Goal: Register for event/course

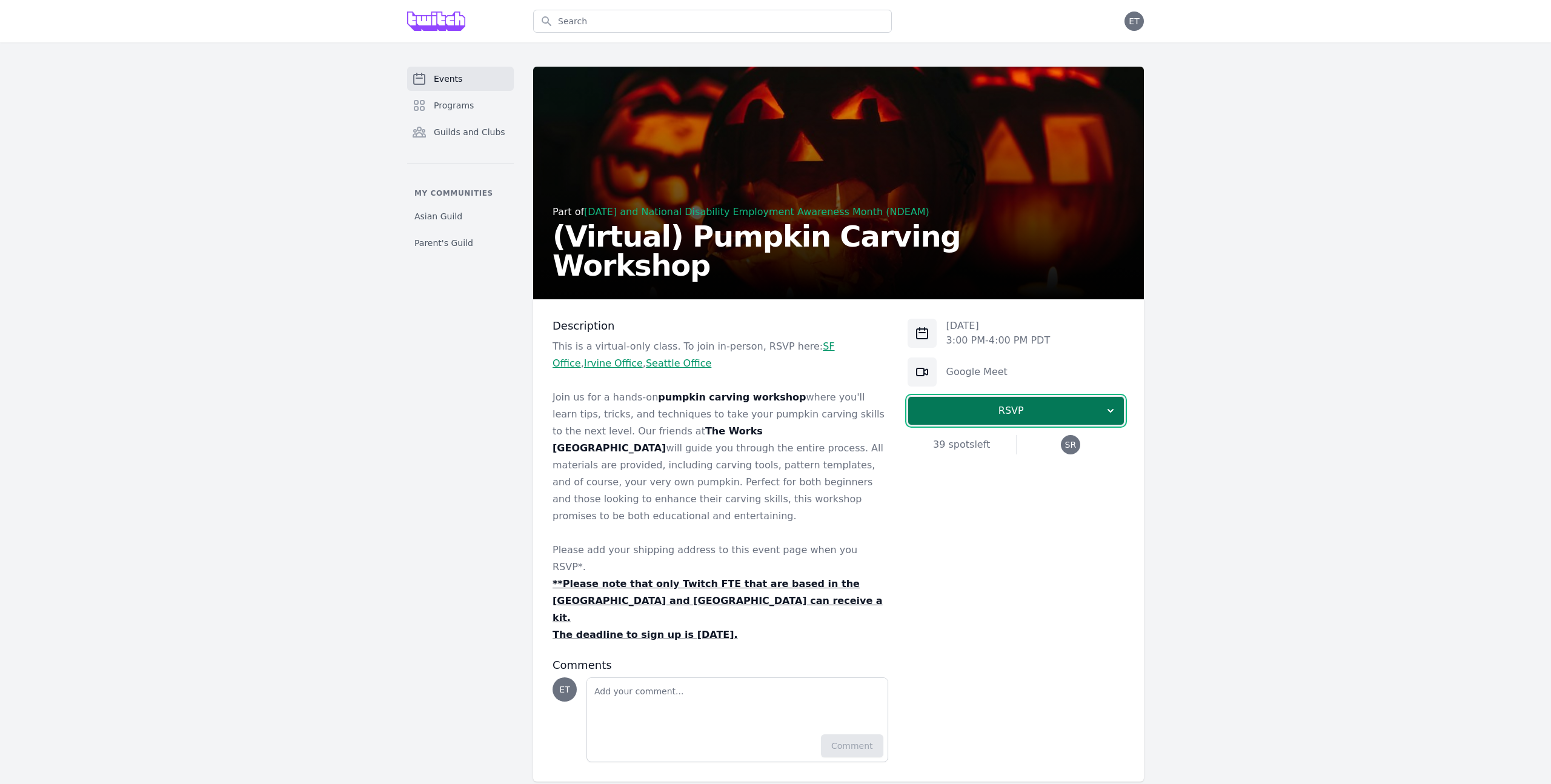
click at [973, 413] on span "RSVP" at bounding box center [1011, 410] width 186 height 15
click at [1001, 441] on link "I'm going" at bounding box center [1016, 443] width 217 height 22
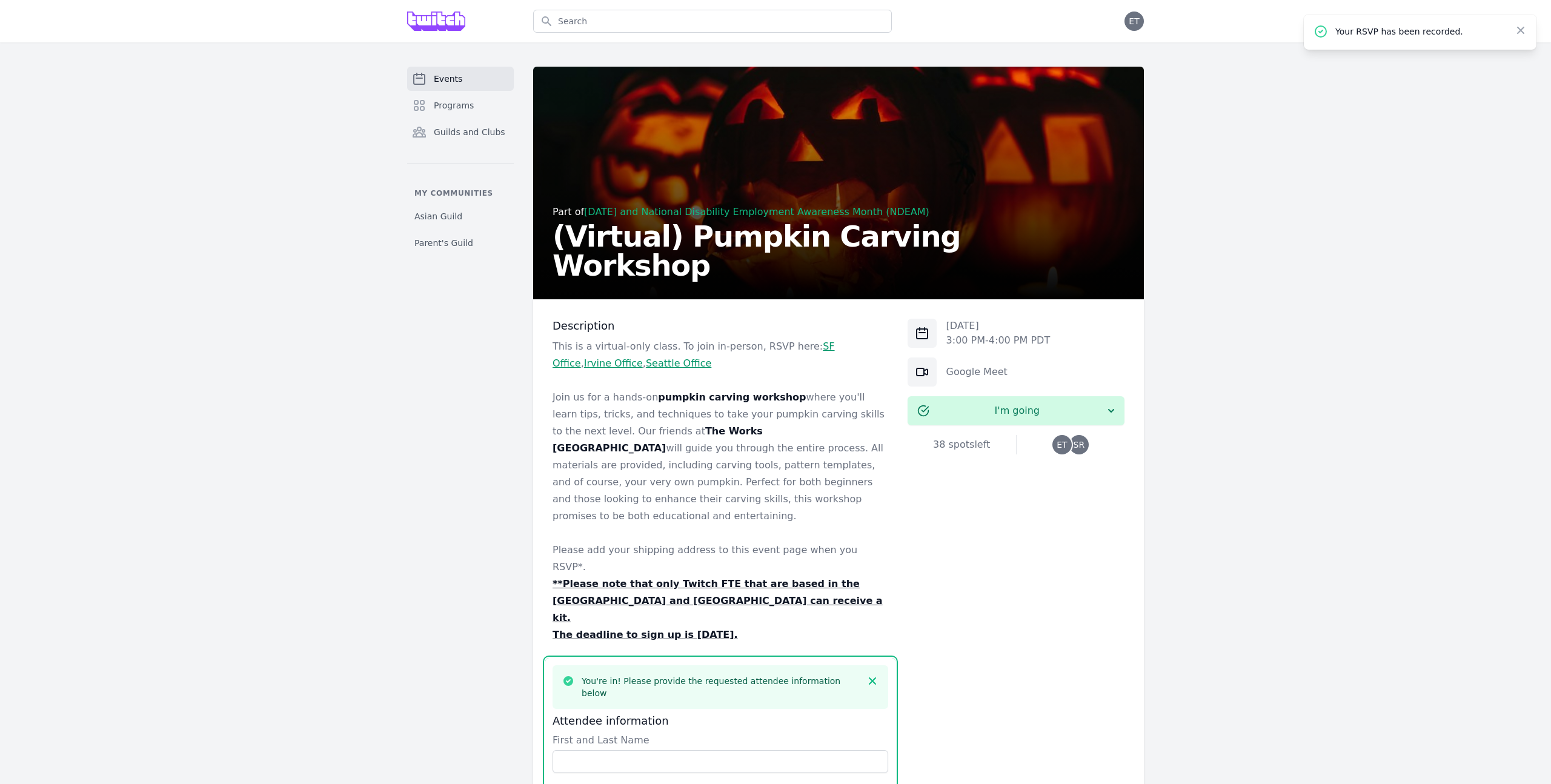
scroll to position [426, 0]
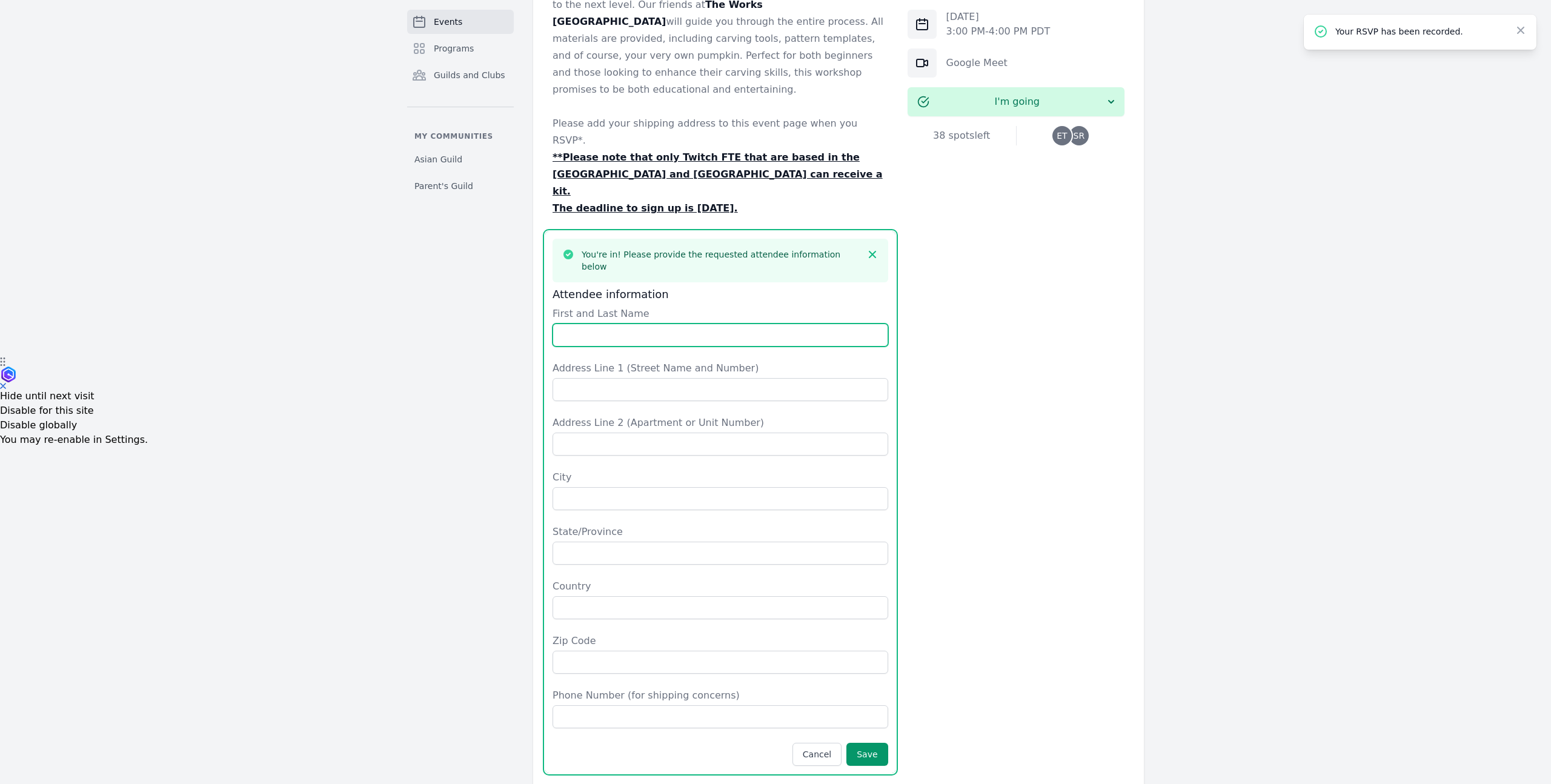
click at [700, 323] on input "First and Last Name" at bounding box center [720, 335] width 335 height 23
click at [776, 323] on input "[PERSON_NAME]" at bounding box center [720, 335] width 335 height 23
type input "[PERSON_NAME]"
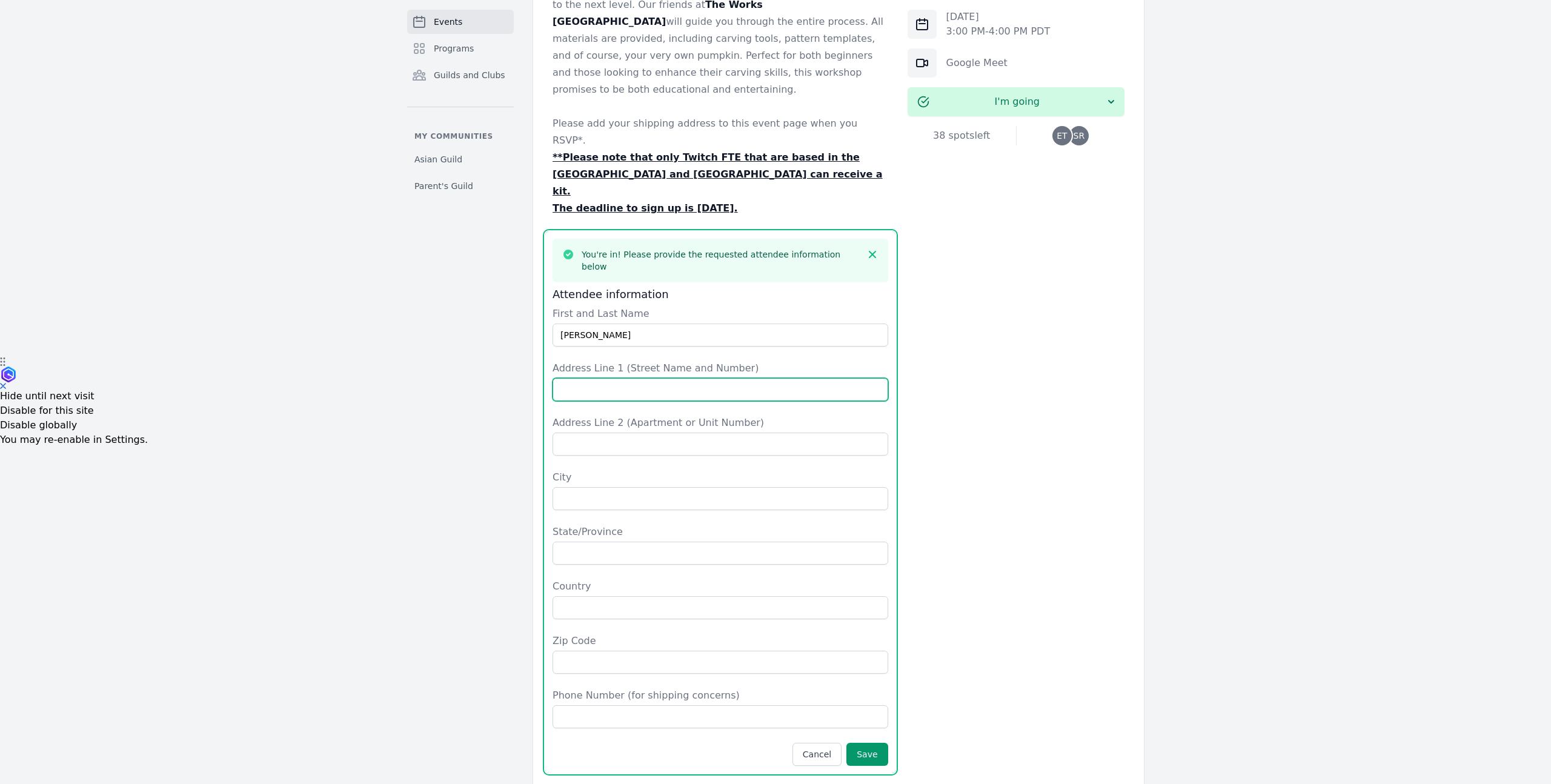
click at [787, 378] on input "Address Line 1 (Street Name and Number)" at bounding box center [720, 389] width 335 height 23
type input "[STREET_ADDRESS]"
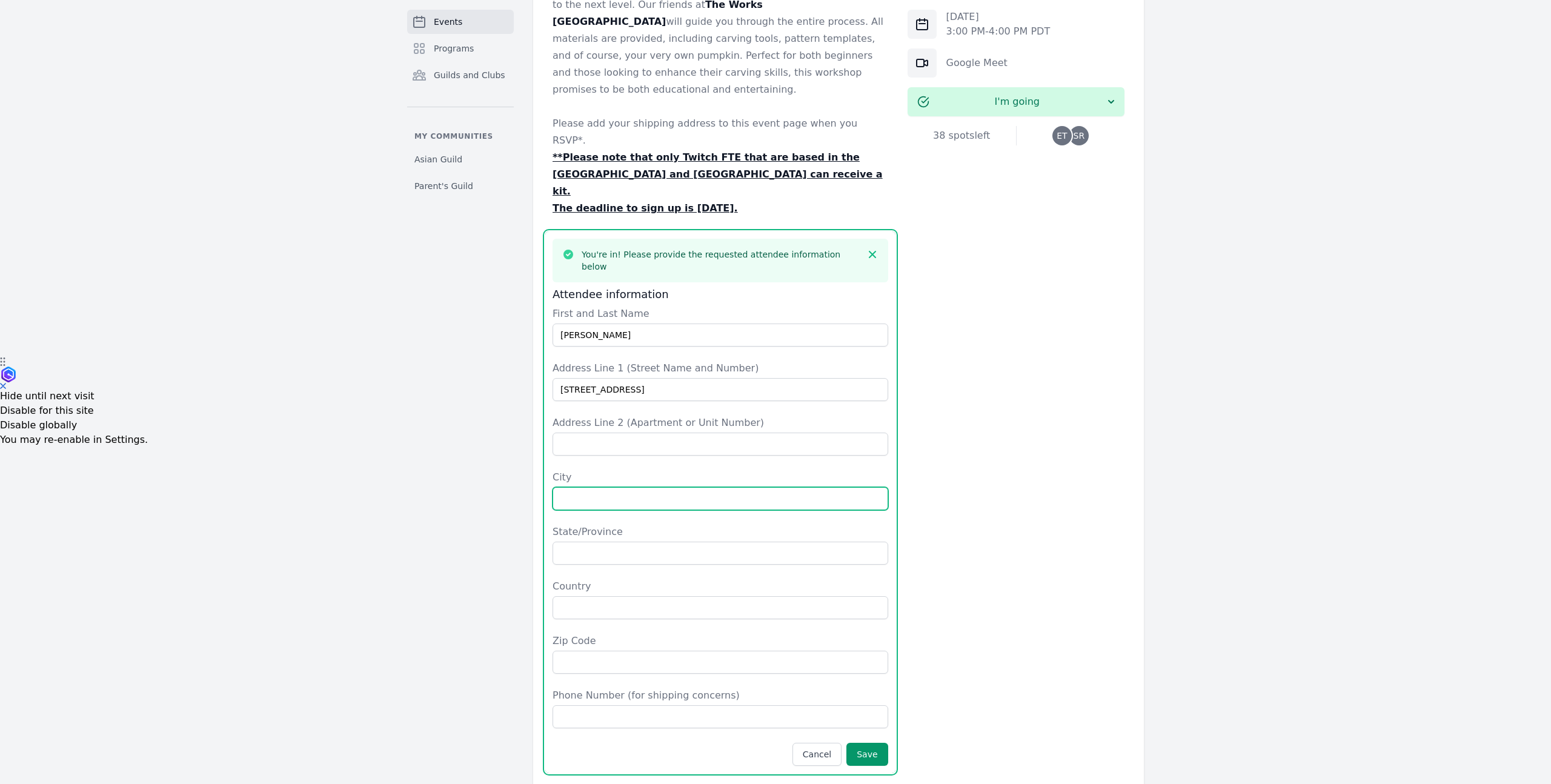
type input "[GEOGRAPHIC_DATA]"
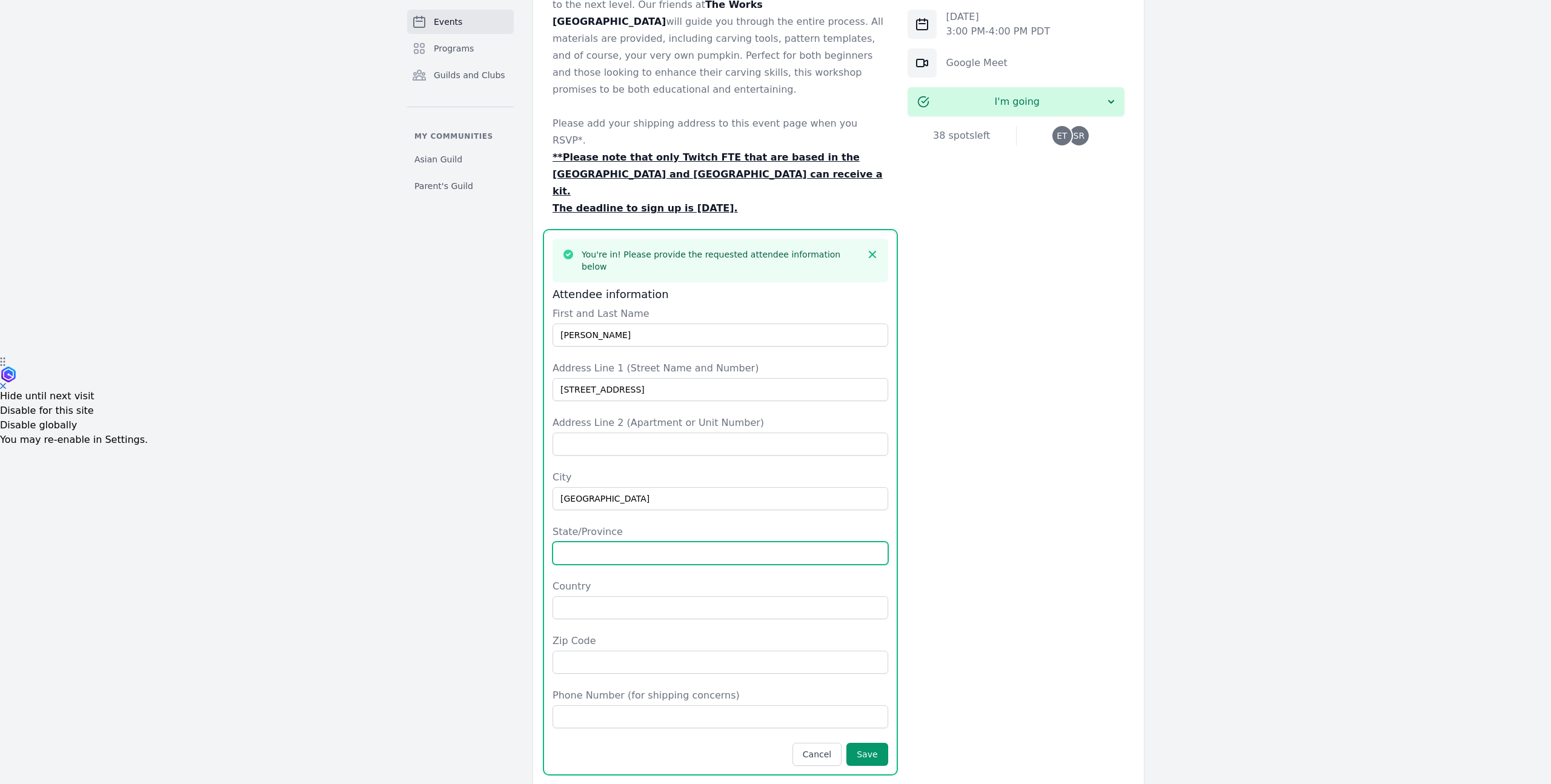
type input "[US_STATE]"
type input "[GEOGRAPHIC_DATA]"
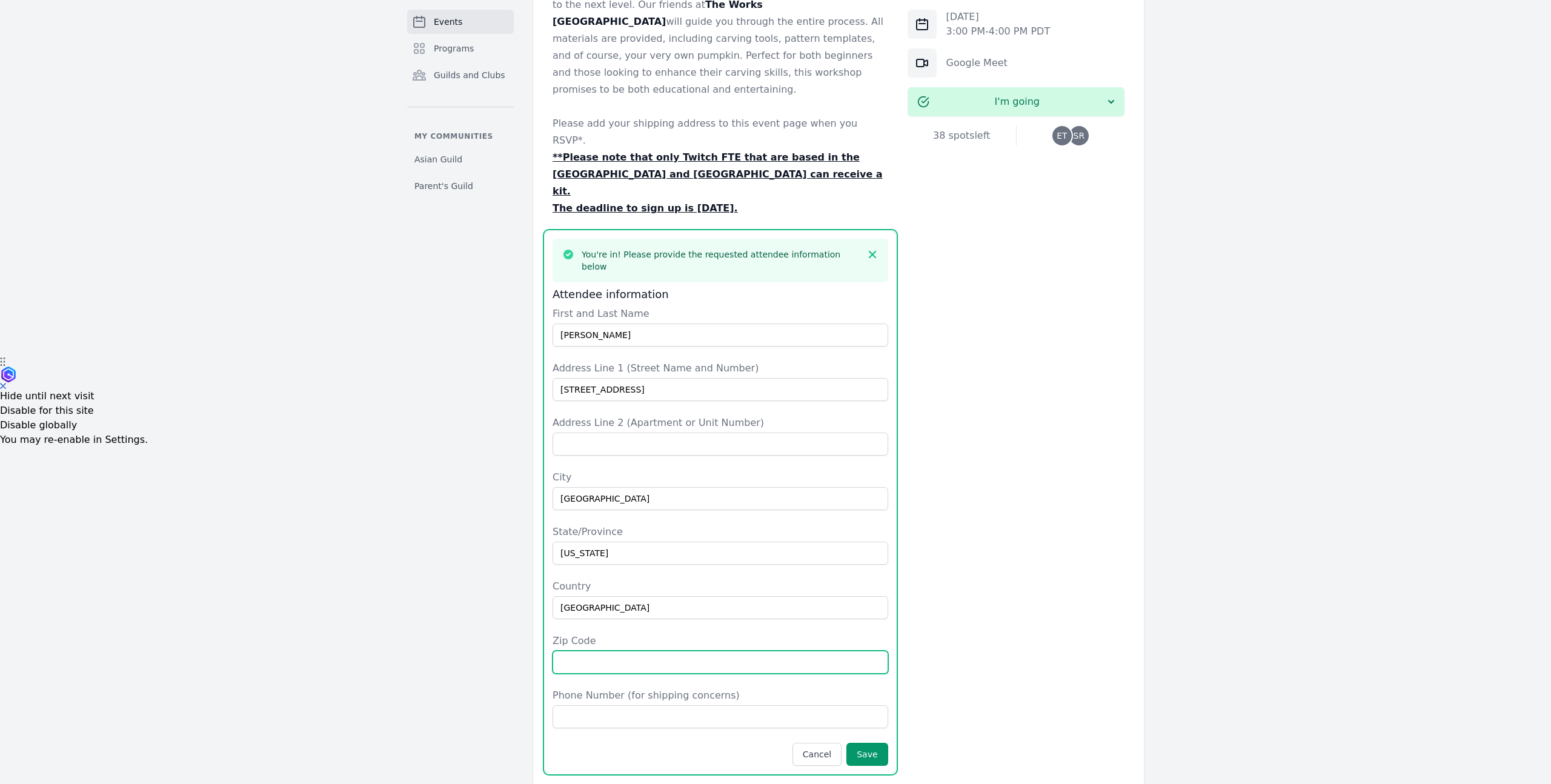
type input "92807"
type input "9498927860"
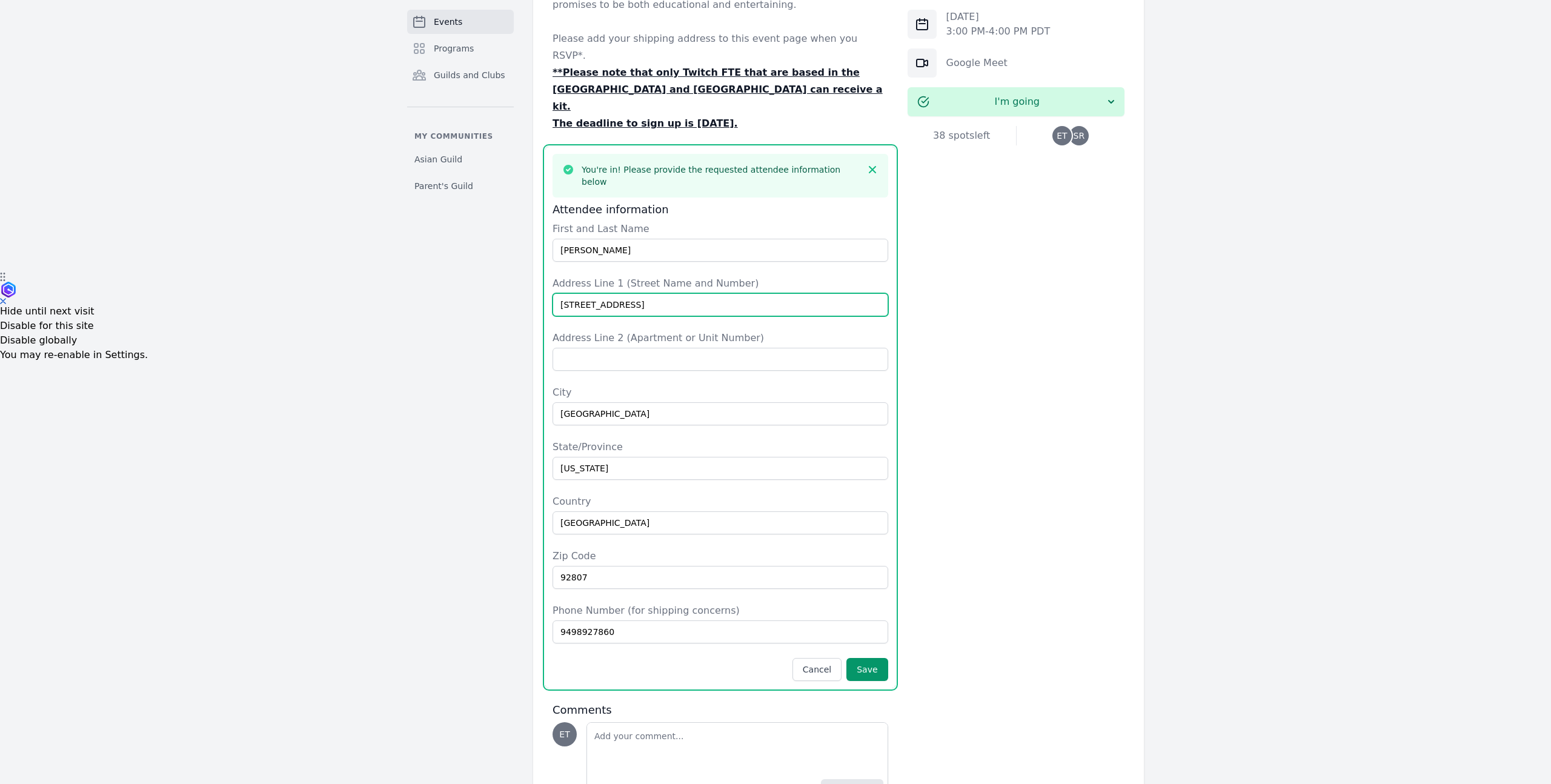
scroll to position [515, 0]
click at [859, 654] on button "Save" at bounding box center [866, 665] width 41 height 23
